Goal: Task Accomplishment & Management: Manage account settings

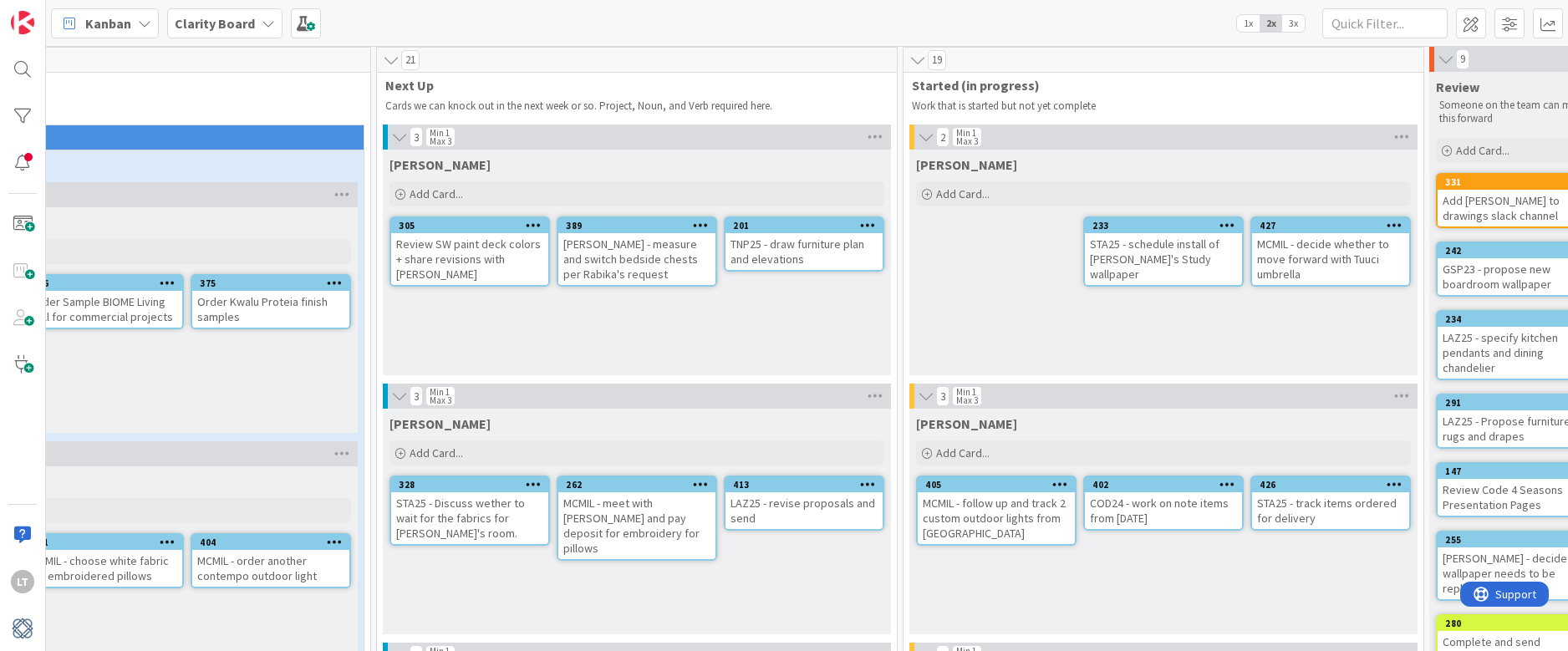
scroll to position [4, 550]
click at [1018, 526] on div "MCMIL - follow up and track 2 custom outdoor lights from [GEOGRAPHIC_DATA]" at bounding box center [995, 519] width 157 height 52
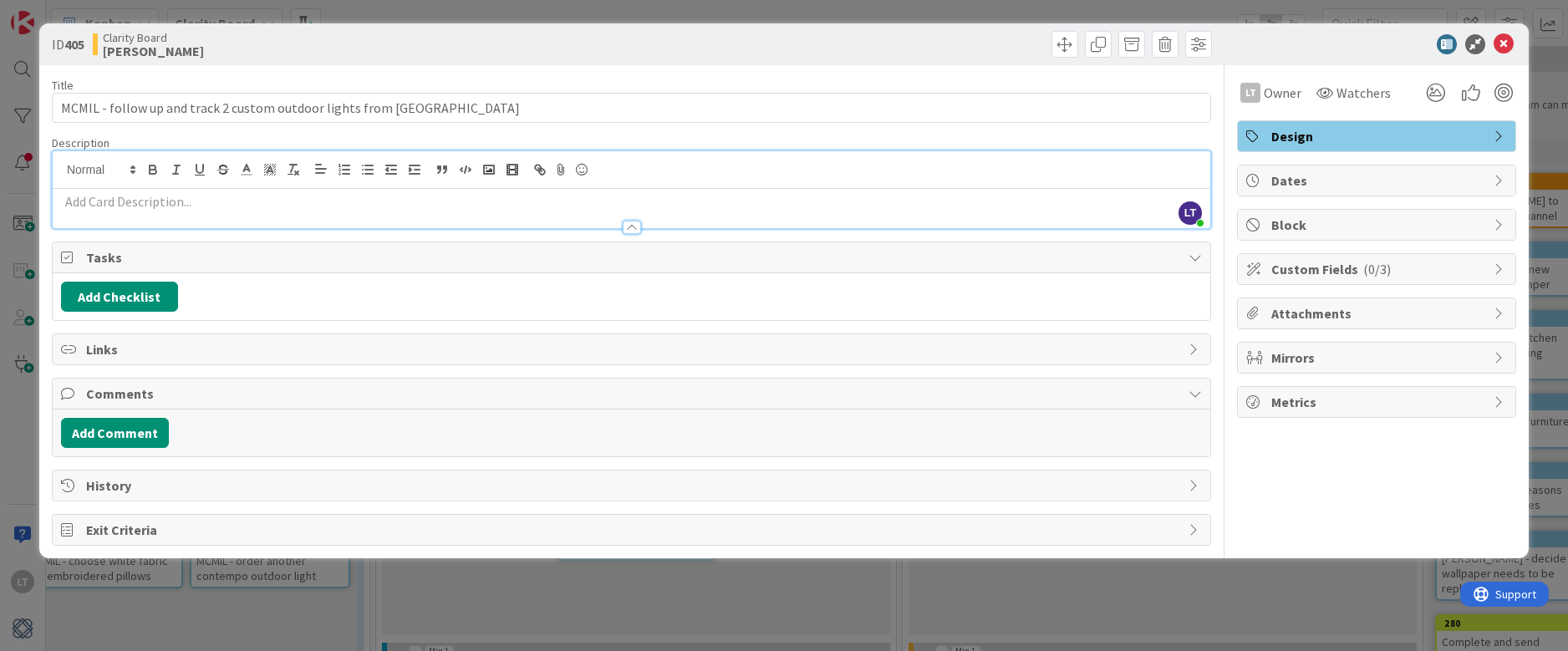
click at [157, 174] on div "LT [PERSON_NAME] just joined" at bounding box center [631, 189] width 1158 height 77
click at [134, 423] on button "Add Comment" at bounding box center [115, 433] width 107 height 30
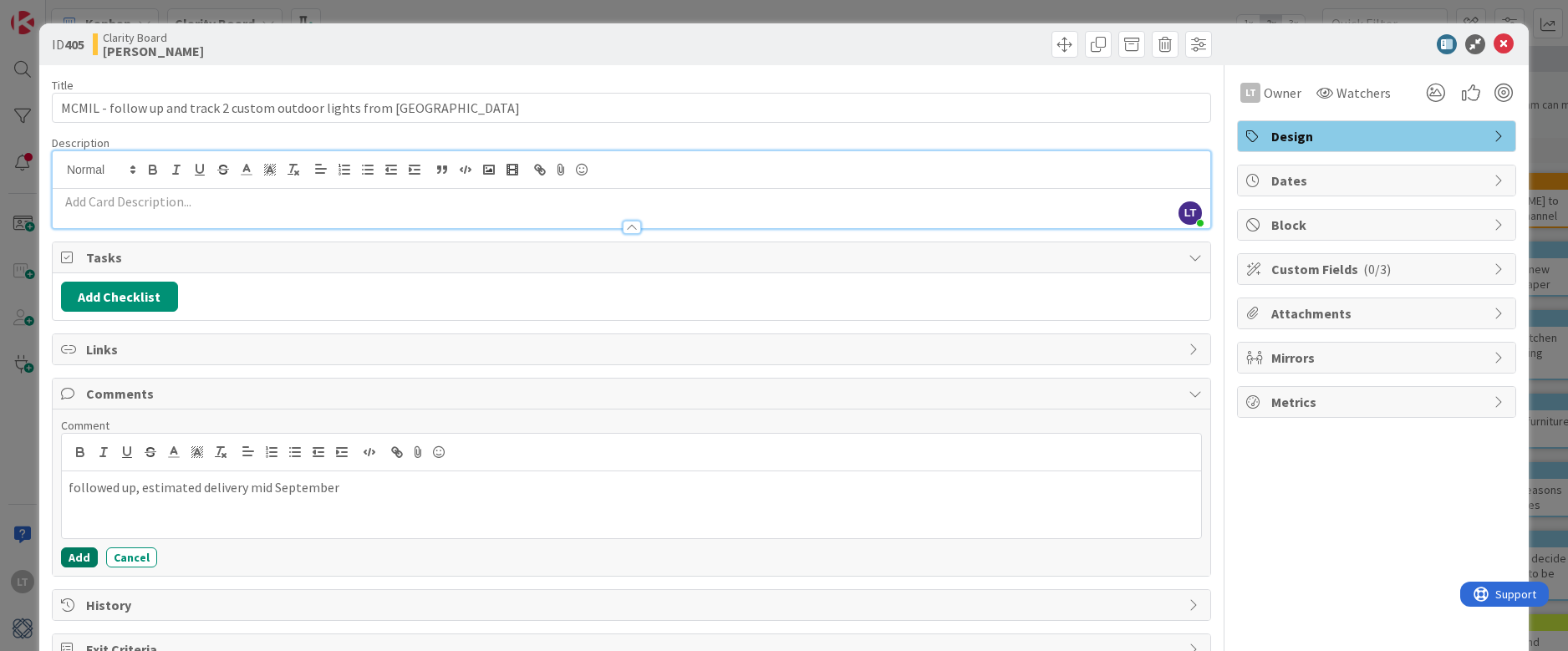
click at [80, 553] on button "Add" at bounding box center [79, 558] width 36 height 20
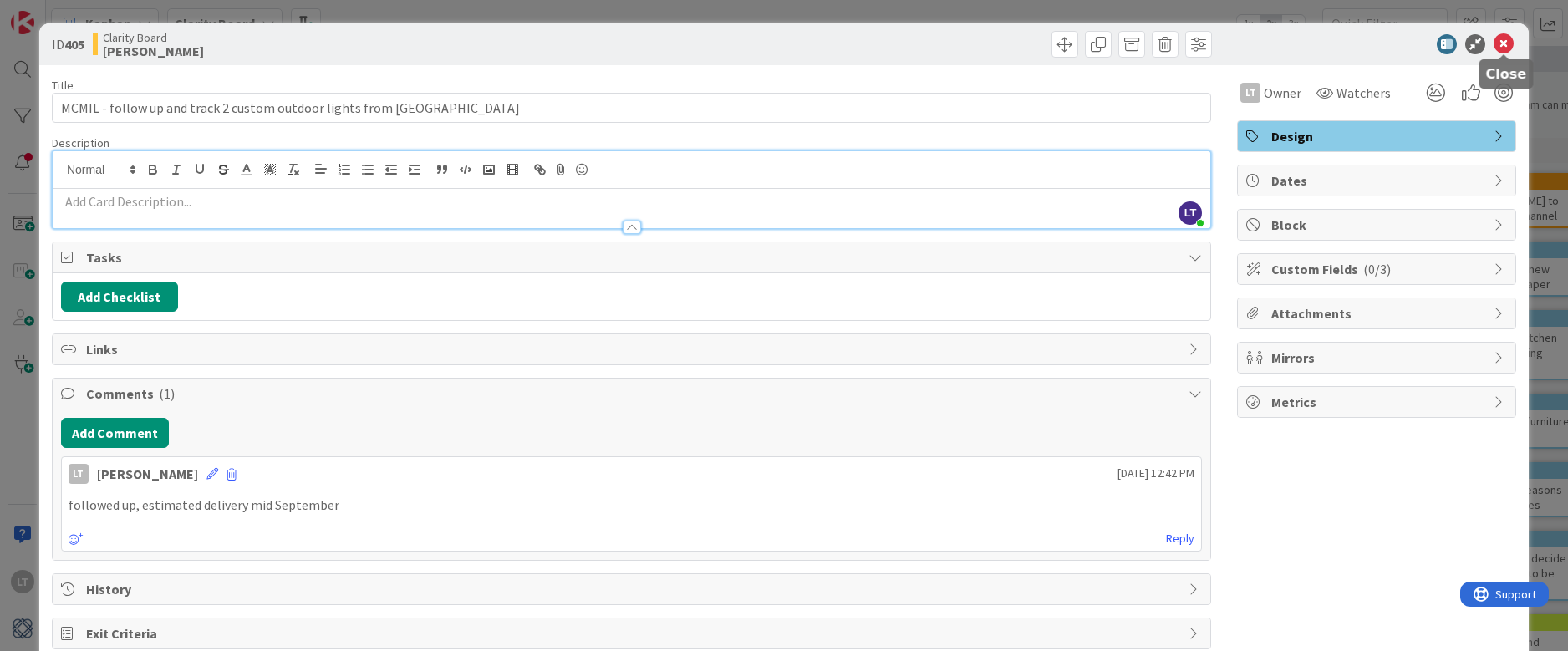
click at [1514, 39] on icon at bounding box center [1503, 44] width 20 height 20
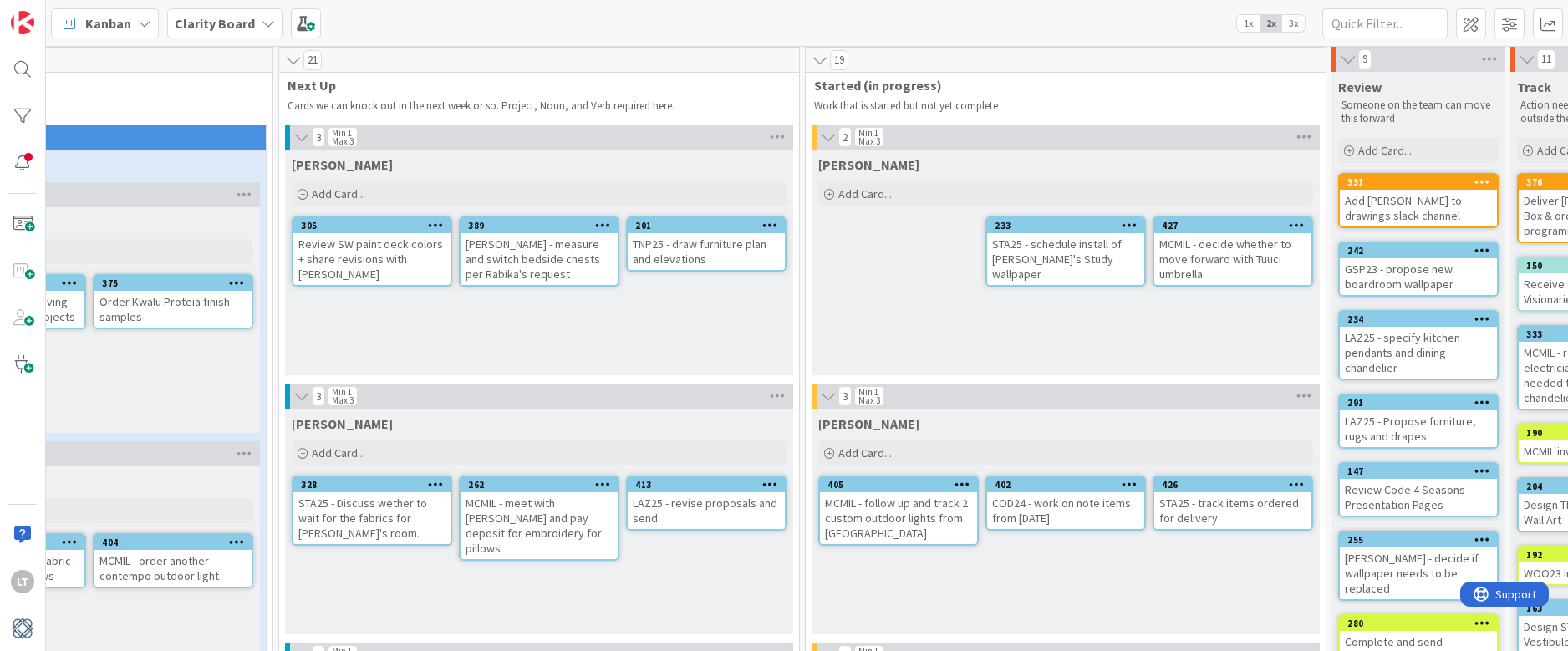
scroll to position [4, 651]
click at [918, 536] on div "MCMIL - follow up and track 2 custom outdoor lights from [GEOGRAPHIC_DATA]" at bounding box center [895, 519] width 157 height 52
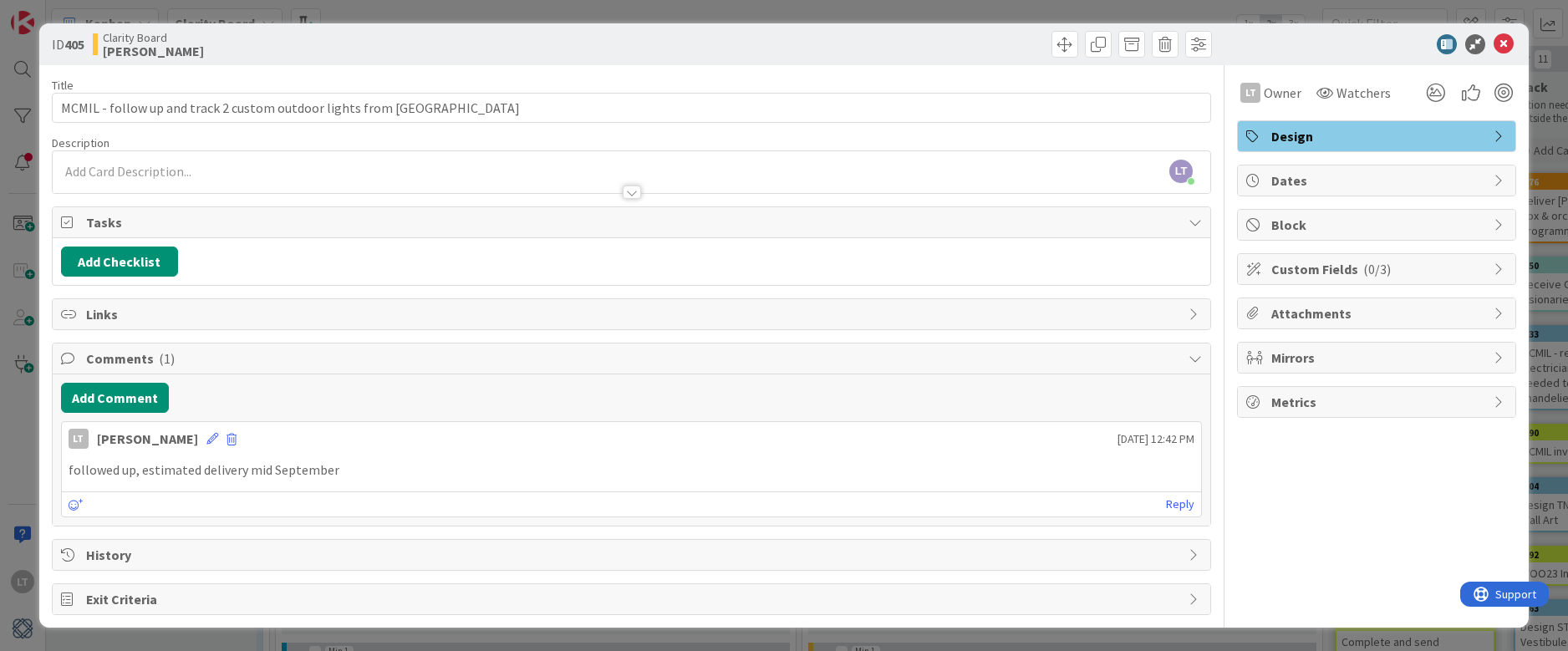
click at [1338, 501] on div "LT Owner Watchers Design Dates Block Custom Fields ( 0/3 ) Attachments Mirrors …" at bounding box center [1376, 339] width 279 height 550
click at [1508, 42] on icon at bounding box center [1503, 44] width 20 height 20
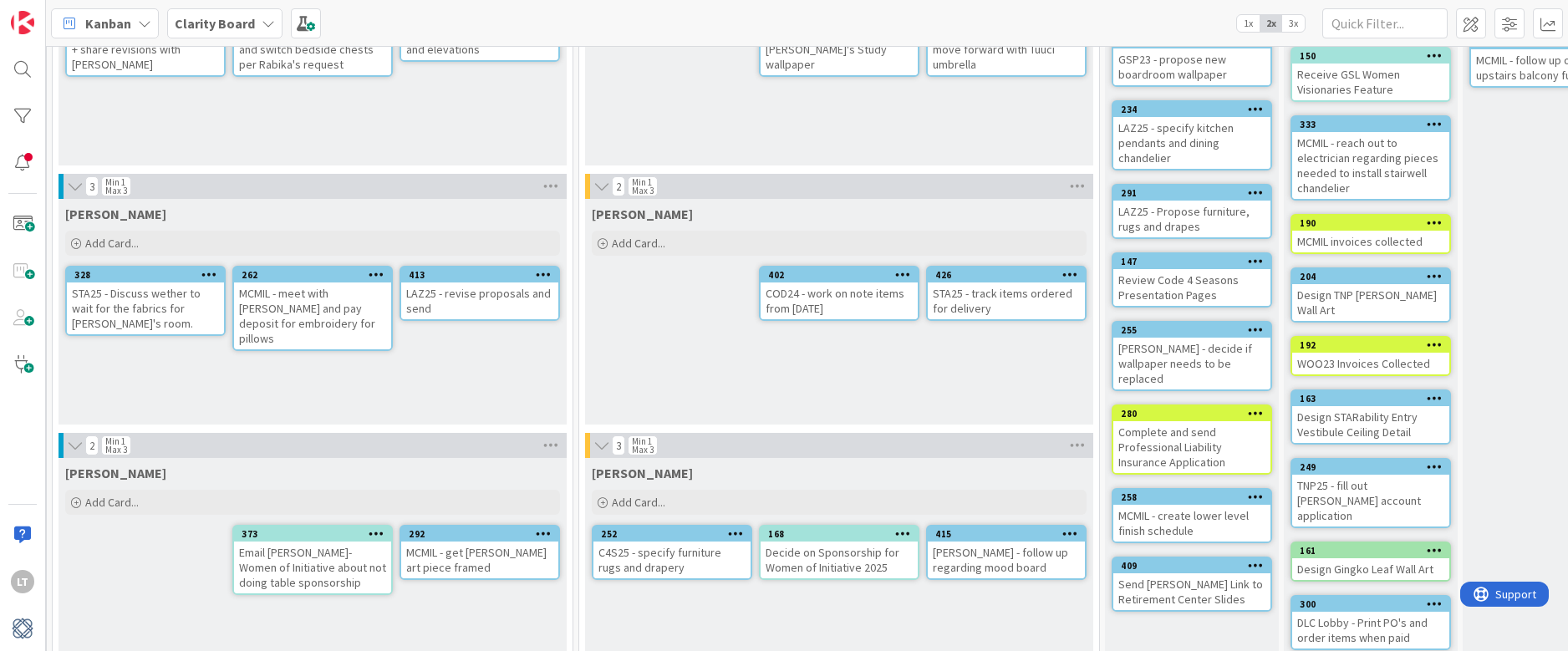
scroll to position [213, 883]
